Goal: Task Accomplishment & Management: Use online tool/utility

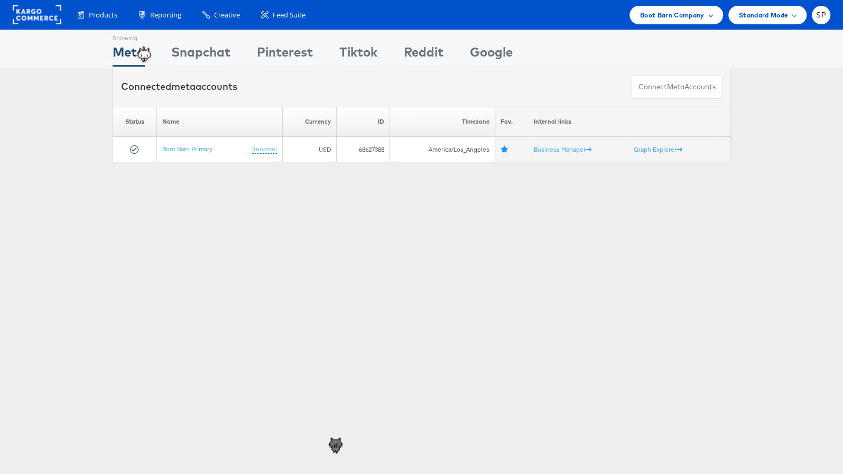
click at [663, 22] on div "Boot Barn Company" at bounding box center [676, 15] width 94 height 18
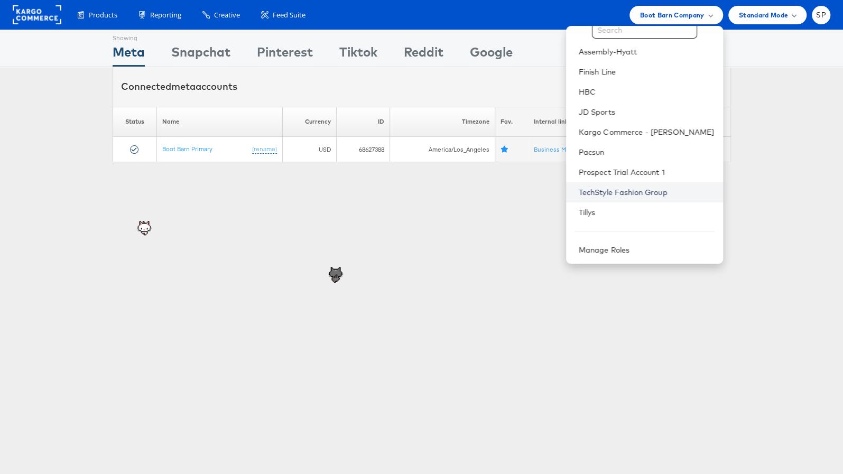
click at [644, 191] on link "TechStyle Fashion Group" at bounding box center [647, 192] width 136 height 11
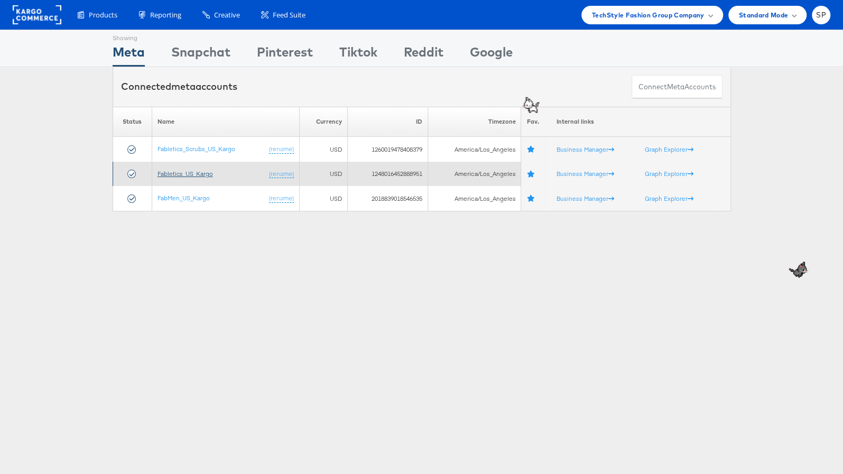
click at [180, 170] on link "Fabletics_US_Kargo" at bounding box center [184, 174] width 55 height 8
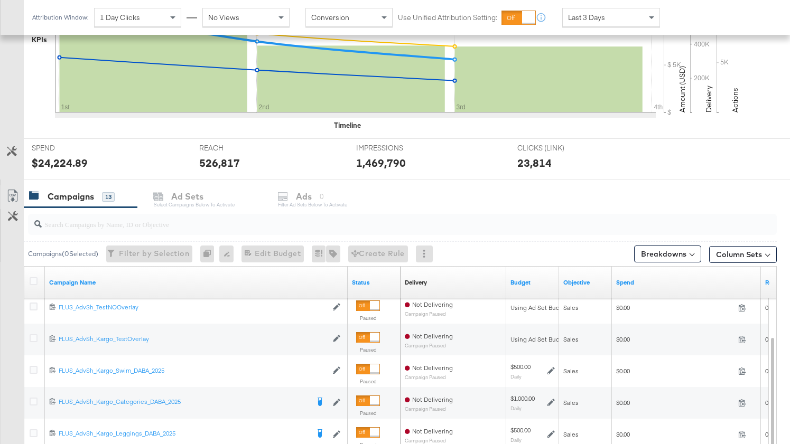
scroll to position [481, 0]
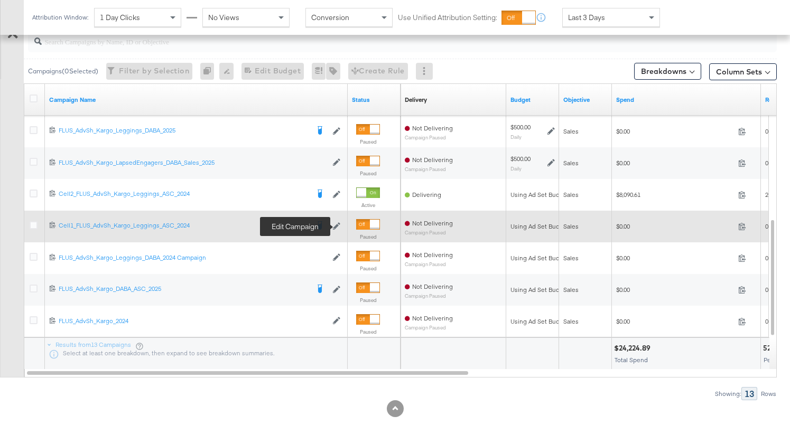
click at [335, 227] on icon at bounding box center [336, 225] width 7 height 7
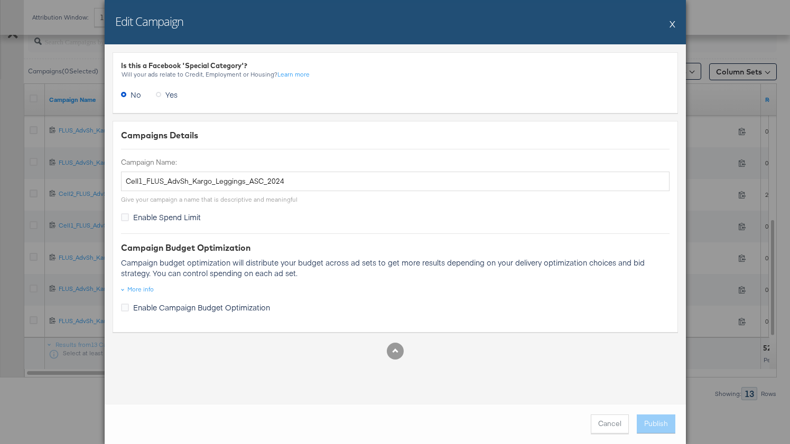
click at [674, 26] on button "X" at bounding box center [673, 23] width 6 height 21
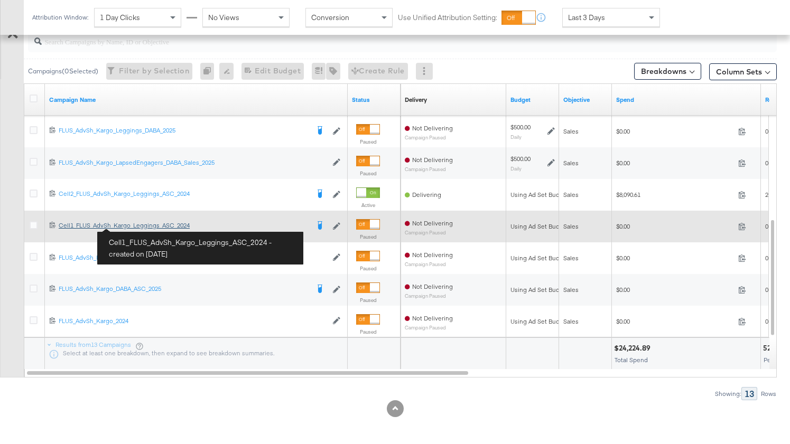
click at [137, 227] on div "Cell1_FLUS_AdvSh_Kargo_Leggings_ASC_2024 Cell1_FLUS_AdvSh_Kargo_Leggings_ASC_20…" at bounding box center [184, 225] width 250 height 8
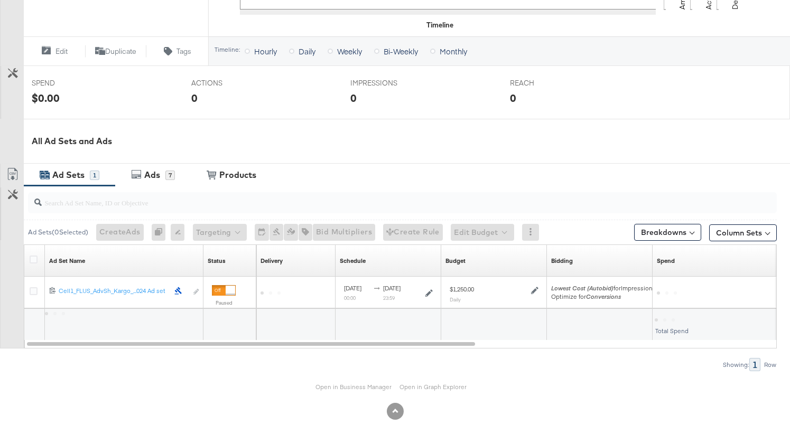
scroll to position [360, 0]
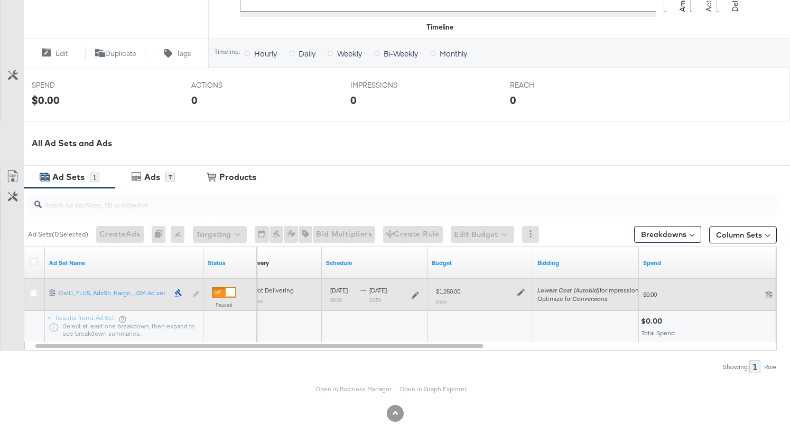
click at [194, 293] on div "Edit ad set" at bounding box center [186, 294] width 25 height 11
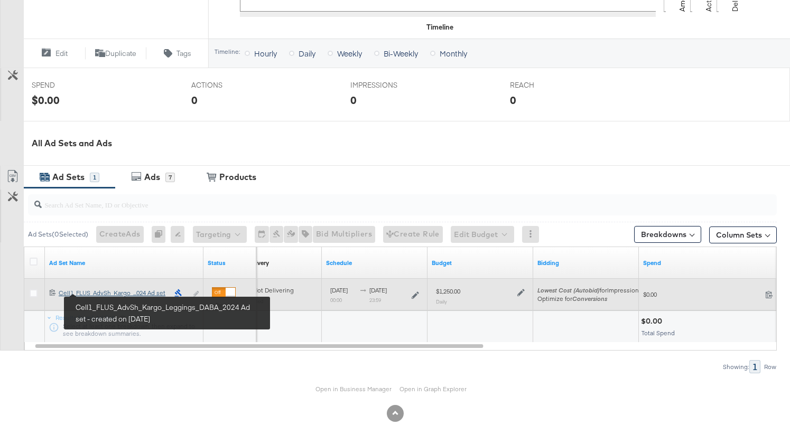
click at [104, 292] on div "Cell1_FLUS_AdvSh_Kargo_Leggings_DABA_2024 Ad set Cell1_FLUS_AdvSh_Kargo_...024 …" at bounding box center [114, 293] width 110 height 8
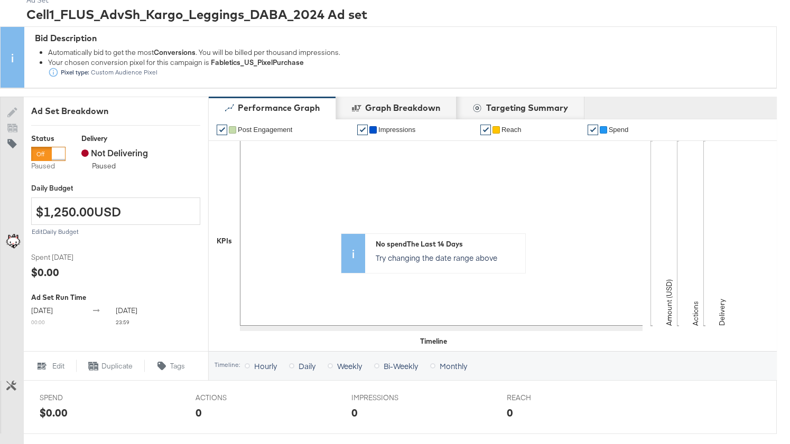
scroll to position [90, 0]
